Goal: Information Seeking & Learning: Learn about a topic

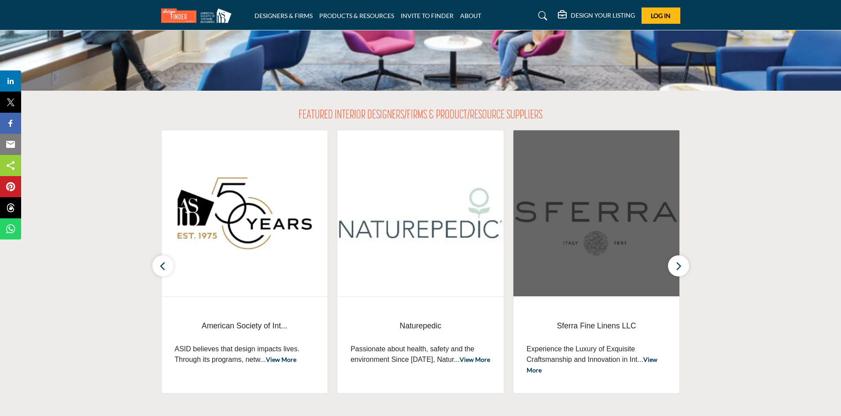
scroll to position [132, 0]
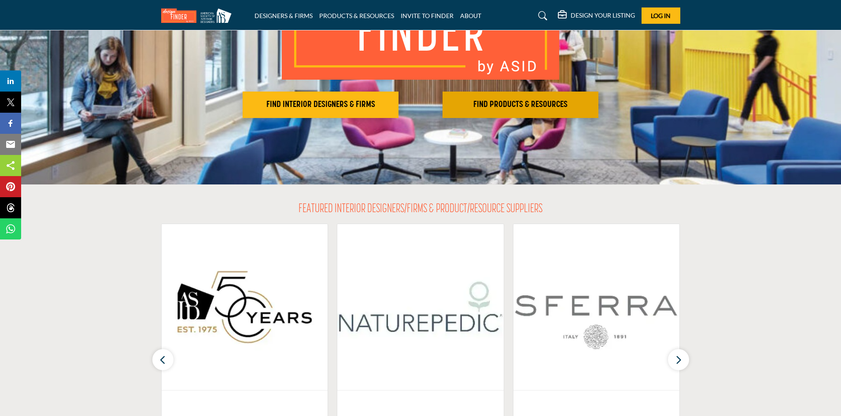
click at [396, 104] on h2 "FIND PRODUCTS & RESOURCES" at bounding box center [320, 105] width 151 height 11
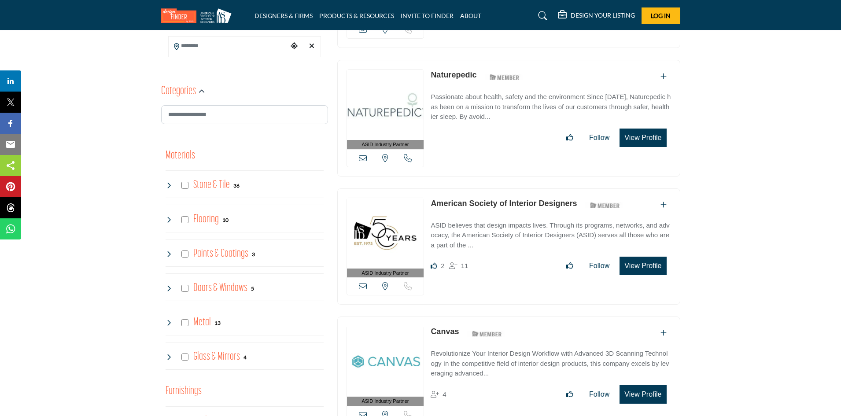
scroll to position [308, 0]
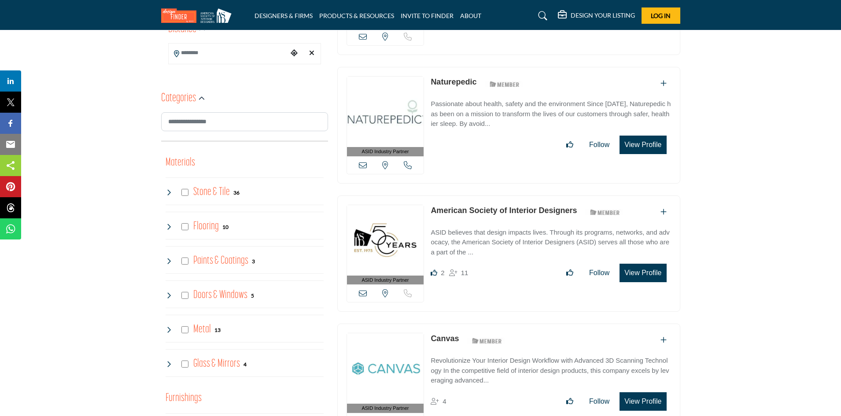
click at [223, 294] on h4 "Doors & Windows" at bounding box center [220, 295] width 54 height 15
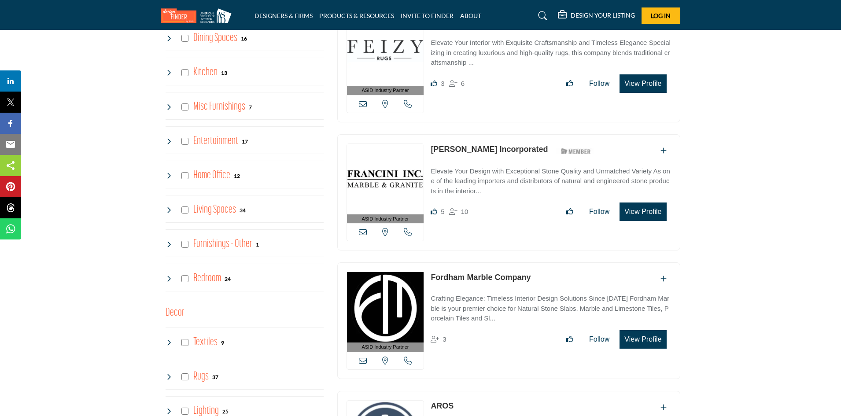
scroll to position [881, 0]
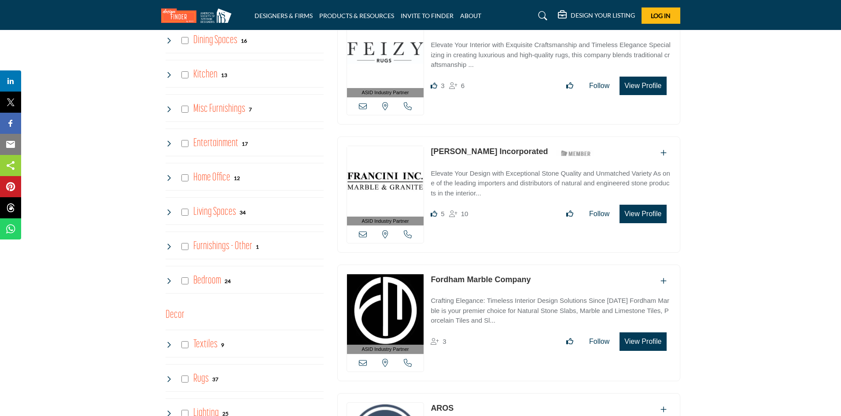
click at [543, 13] on icon at bounding box center [543, 15] width 9 height 9
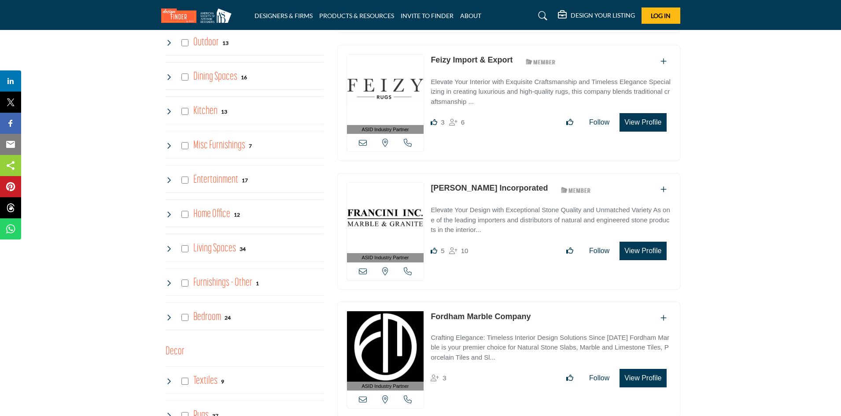
scroll to position [917, 0]
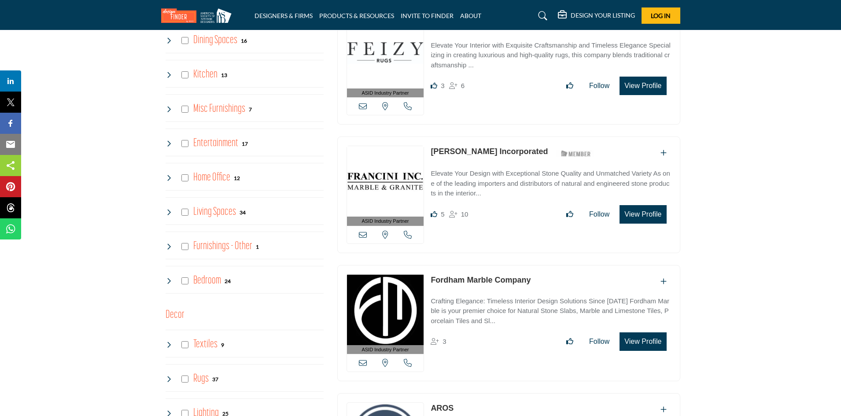
click at [541, 15] on icon at bounding box center [543, 15] width 9 height 9
click at [285, 16] on link "DESIGNERS & FIRMS" at bounding box center [284, 15] width 58 height 7
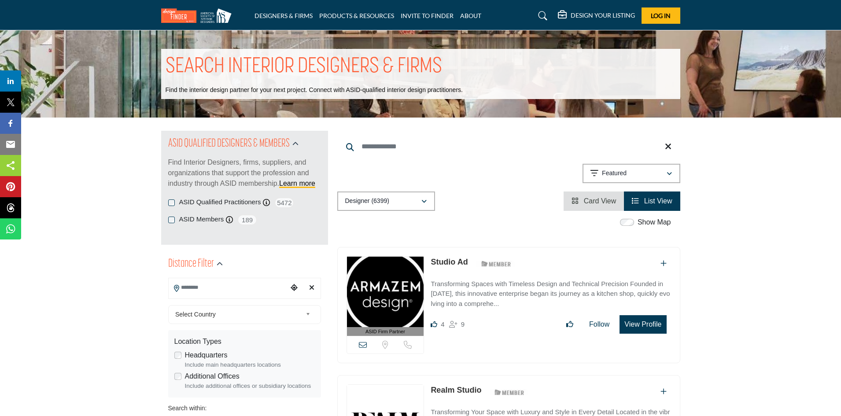
click at [280, 286] on input "Search Location" at bounding box center [228, 287] width 119 height 17
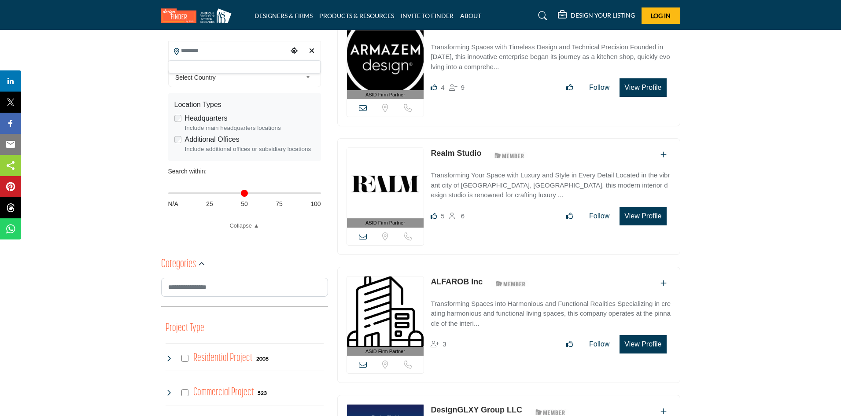
scroll to position [264, 0]
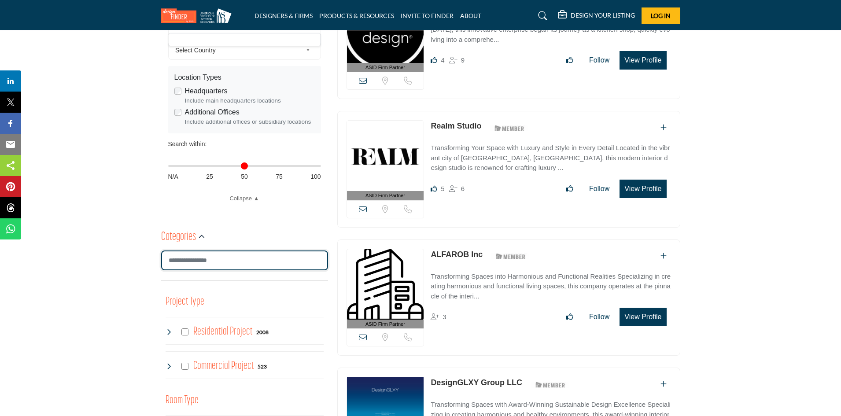
click at [265, 261] on input "Search Category" at bounding box center [244, 261] width 167 height 20
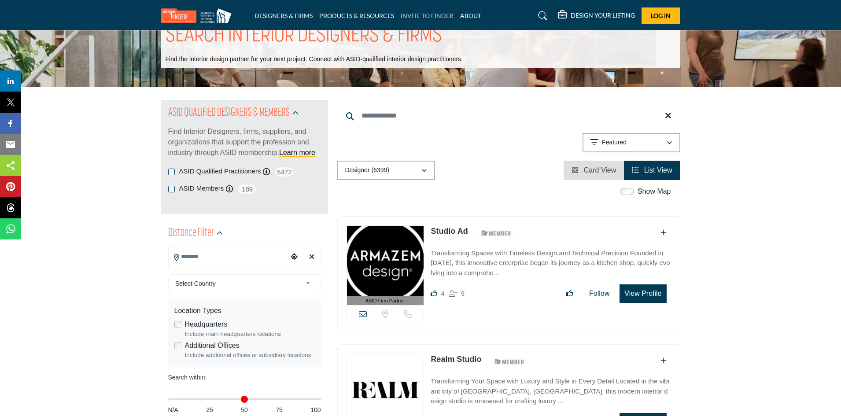
scroll to position [44, 0]
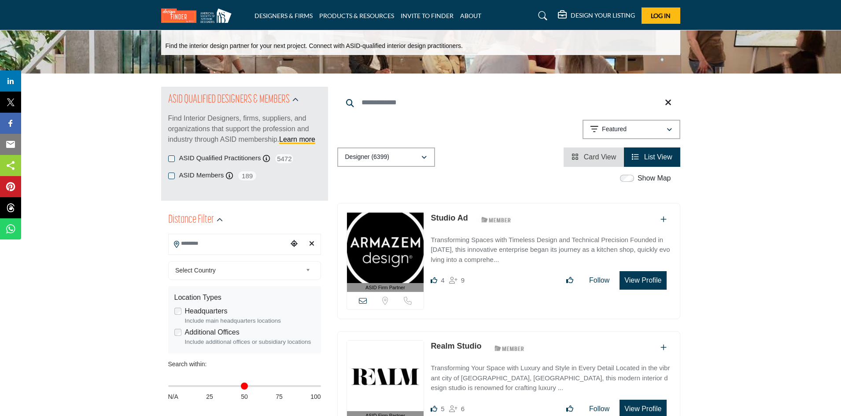
click at [586, 14] on h5 "DESIGN YOUR LISTING" at bounding box center [603, 15] width 64 height 8
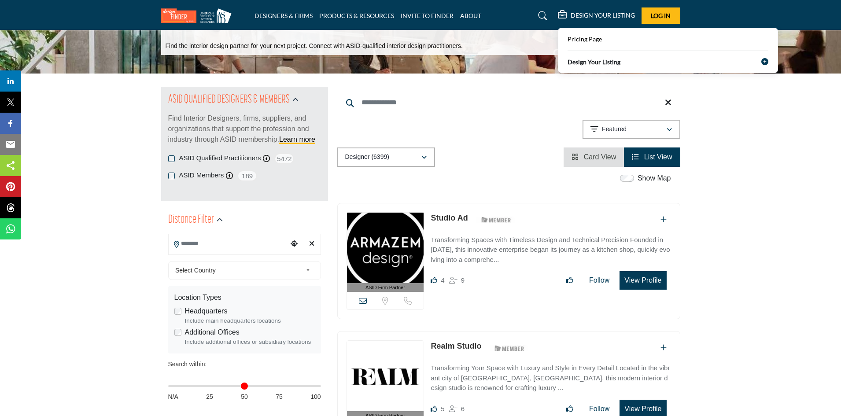
click at [202, 17] on img at bounding box center [198, 15] width 75 height 15
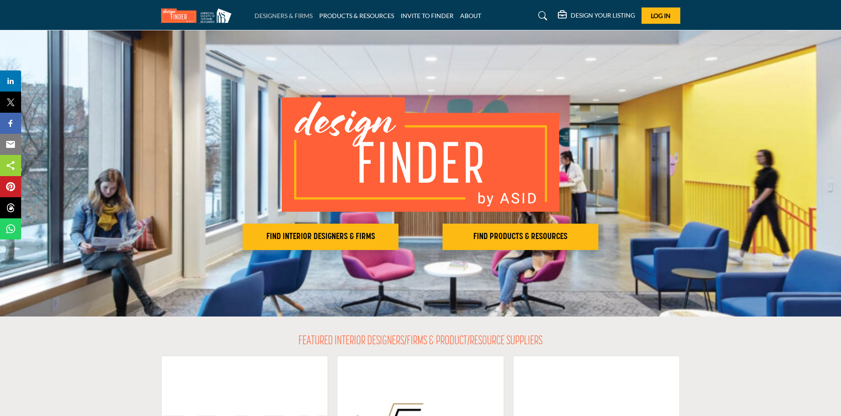
click at [269, 15] on link "DESIGNERS & FIRMS" at bounding box center [284, 15] width 58 height 7
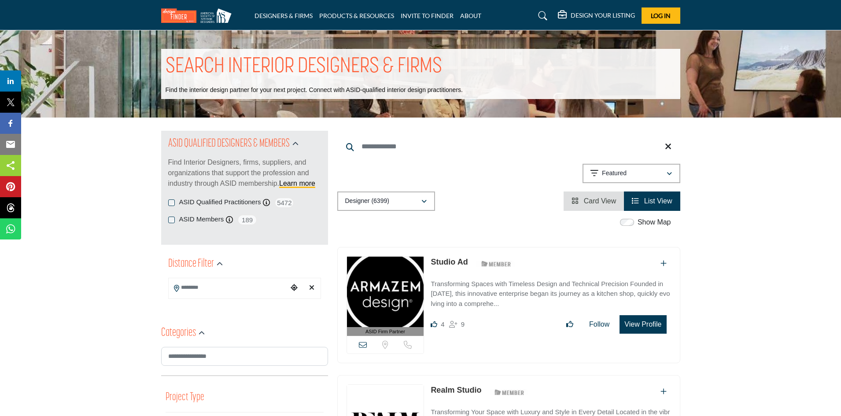
click at [540, 17] on icon at bounding box center [543, 15] width 9 height 9
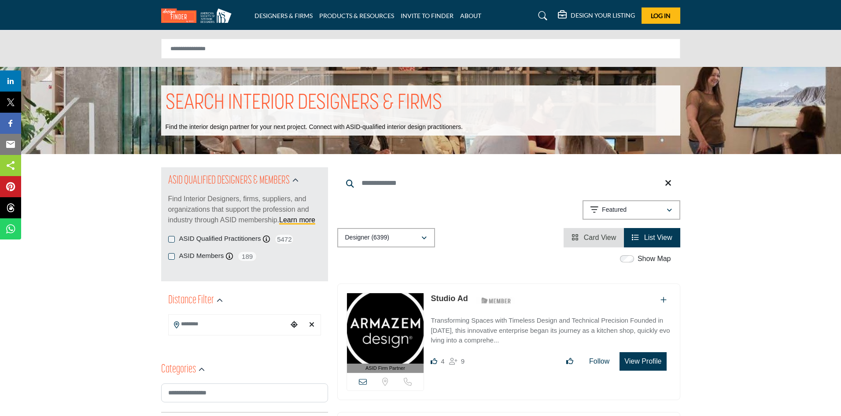
click at [540, 13] on icon at bounding box center [543, 15] width 9 height 9
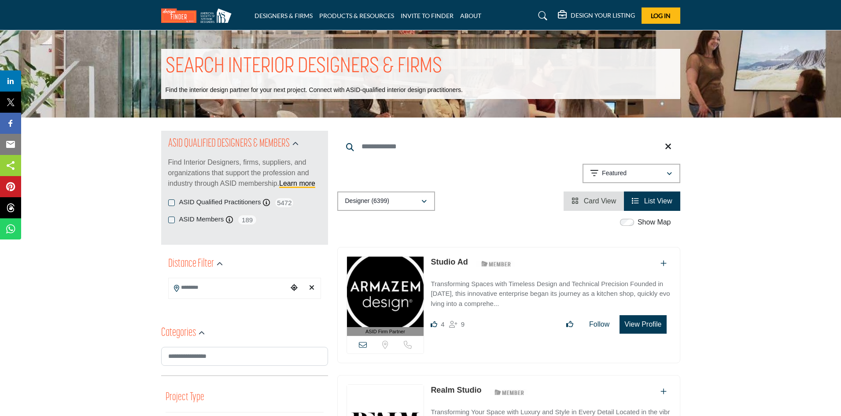
click at [540, 13] on icon at bounding box center [543, 15] width 9 height 9
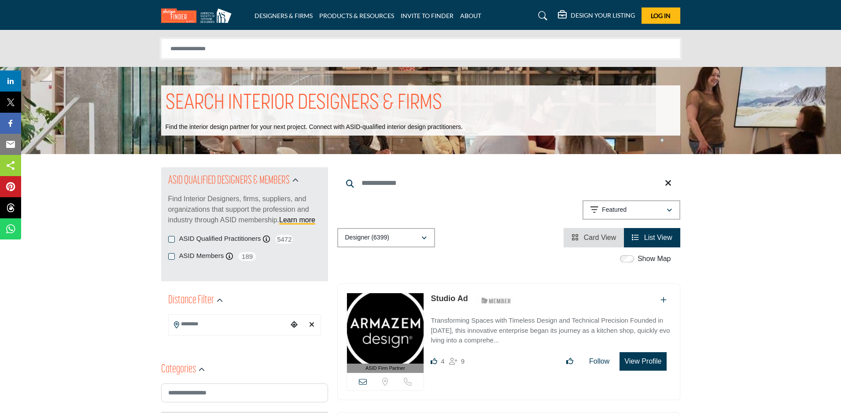
click at [277, 57] on input "Search Solutions" at bounding box center [420, 49] width 519 height 20
type input "**********"
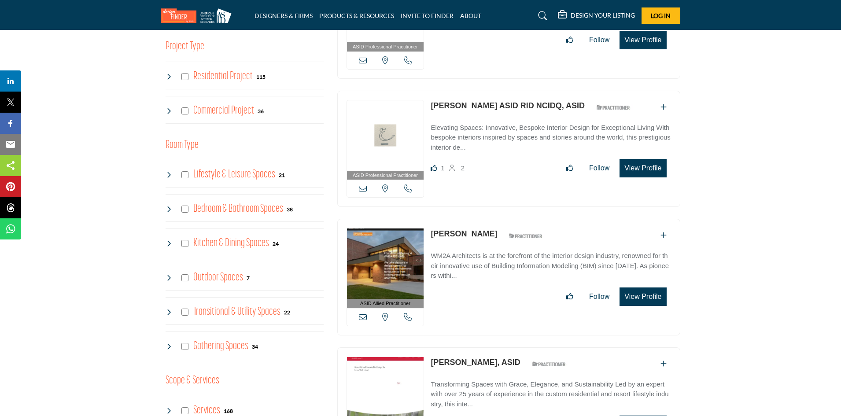
scroll to position [529, 0]
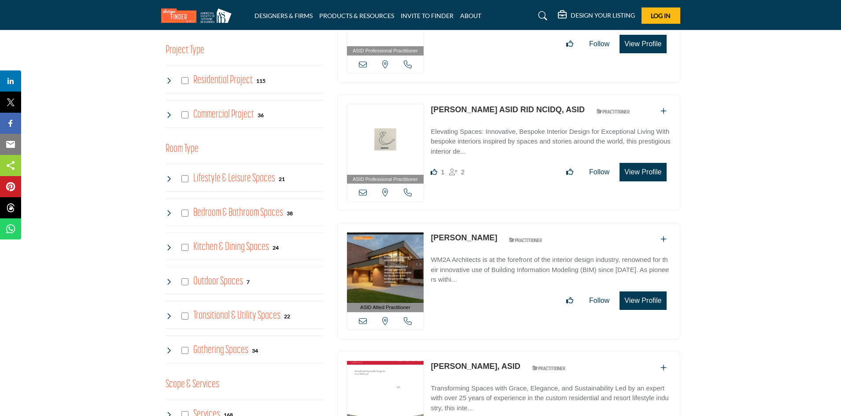
click at [221, 116] on h4 "Commercial Project" at bounding box center [223, 114] width 61 height 15
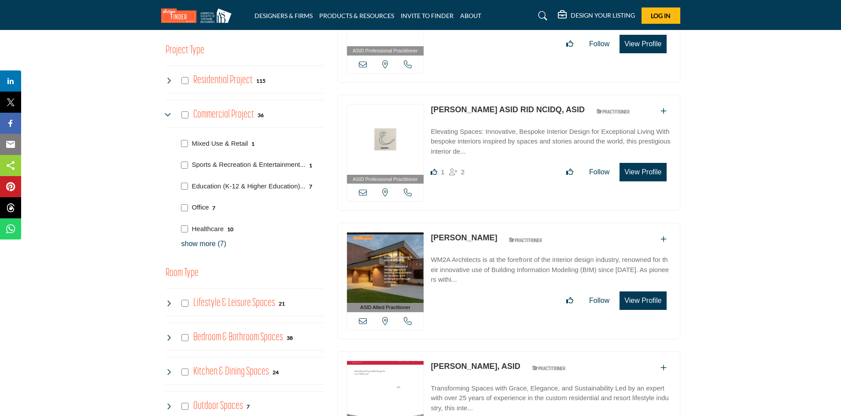
click at [203, 206] on p "Office" at bounding box center [200, 208] width 17 height 10
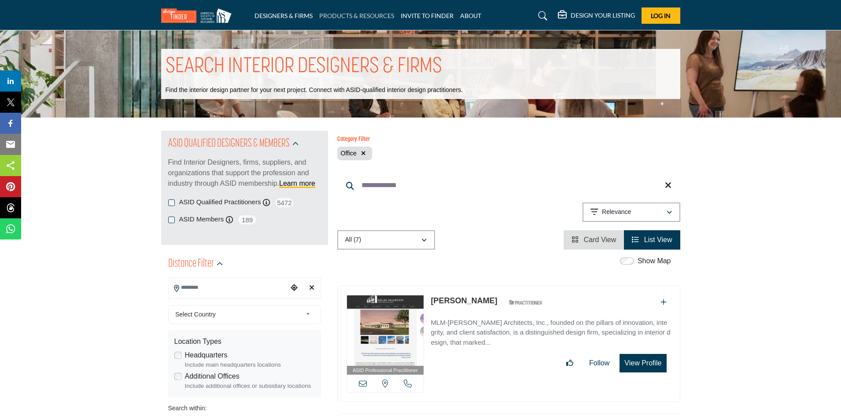
click at [327, 16] on link "PRODUCTS & RESOURCES" at bounding box center [356, 15] width 75 height 7
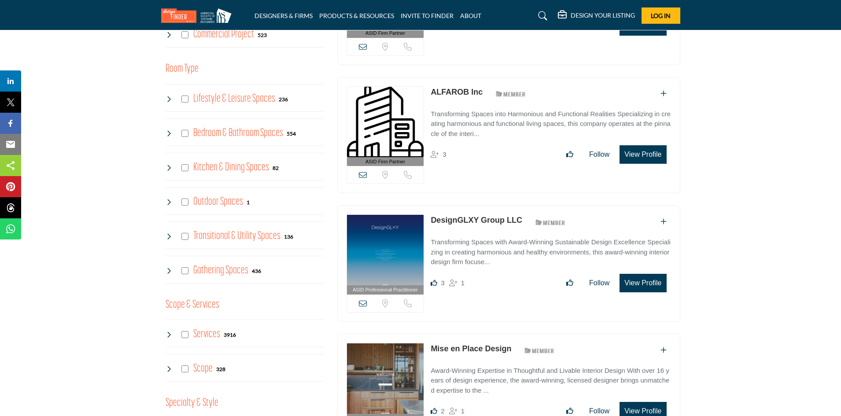
scroll to position [440, 0]
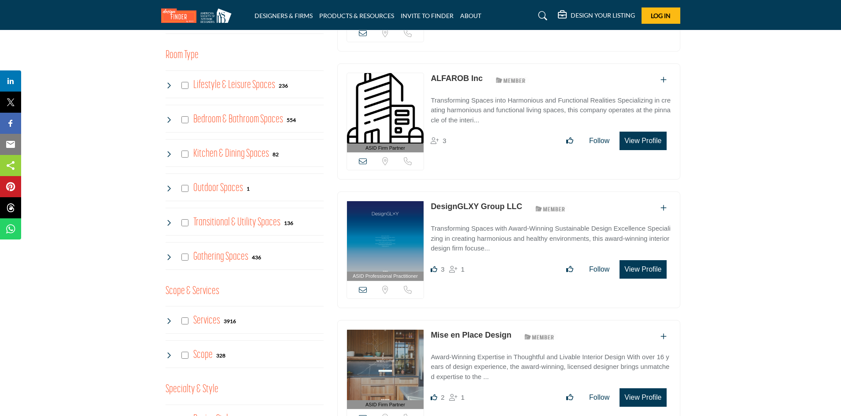
click at [208, 322] on h4 "Services" at bounding box center [206, 320] width 27 height 15
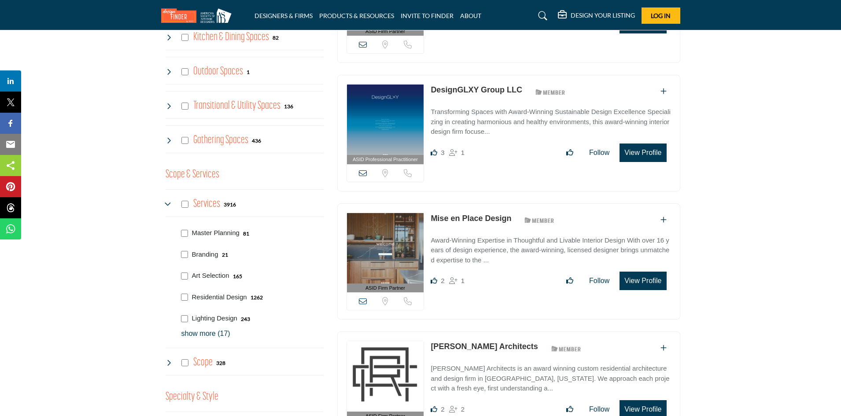
scroll to position [573, 0]
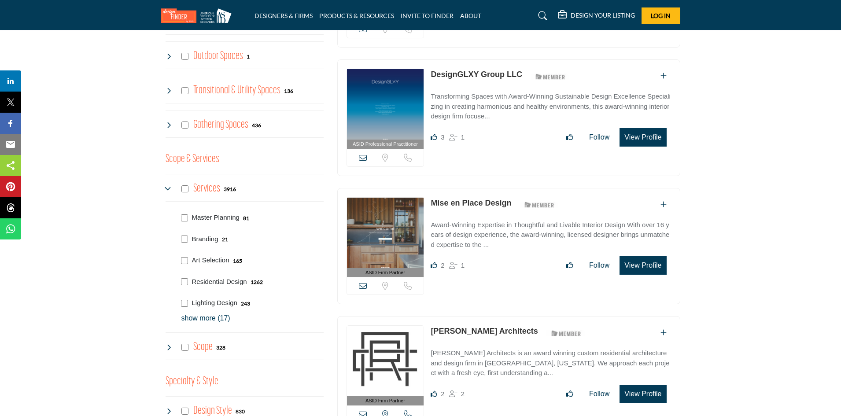
click at [208, 345] on h4 "Scope" at bounding box center [202, 347] width 19 height 15
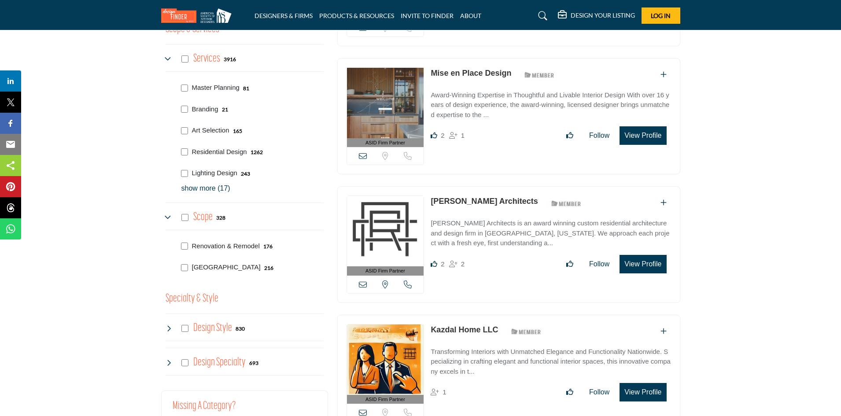
scroll to position [705, 0]
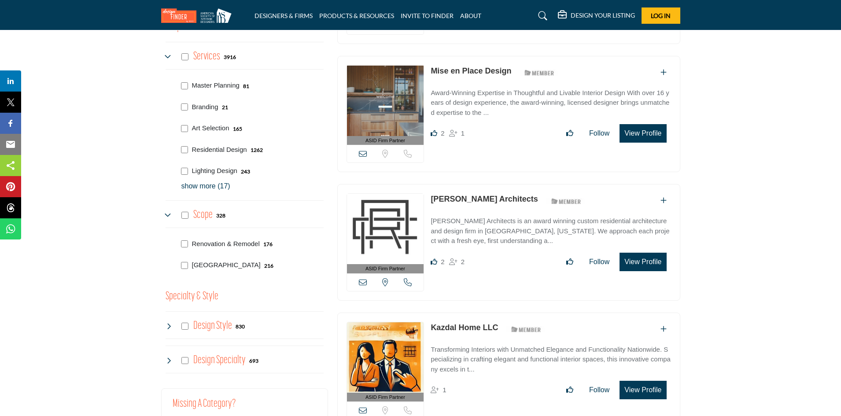
click at [210, 325] on h4 "Design Style" at bounding box center [212, 325] width 39 height 15
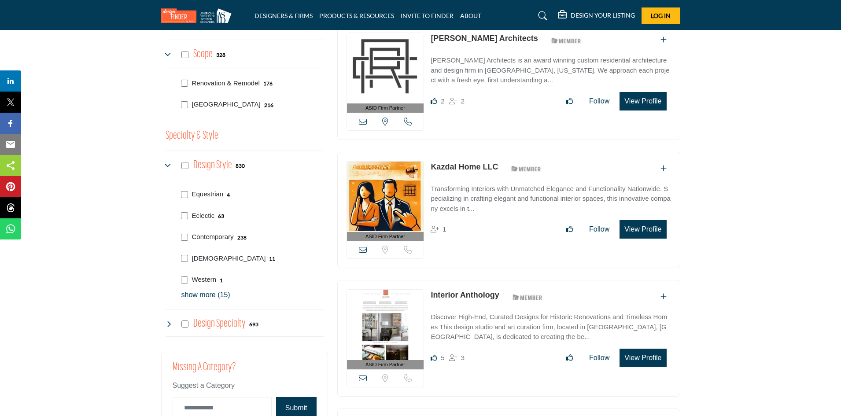
scroll to position [881, 0]
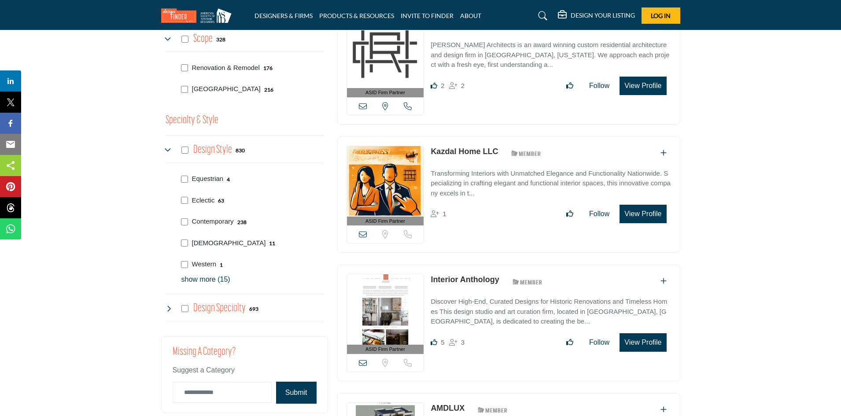
click at [209, 307] on h4 "Design Specialty" at bounding box center [219, 308] width 52 height 15
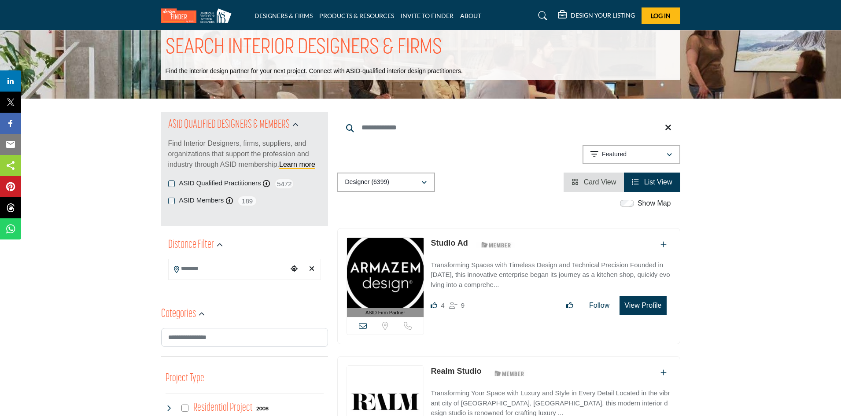
scroll to position [0, 0]
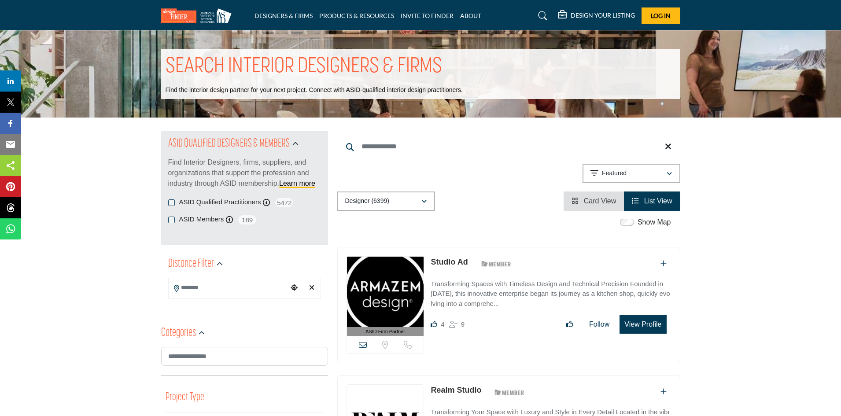
click at [202, 15] on img at bounding box center [198, 15] width 75 height 15
